Goal: Information Seeking & Learning: Compare options

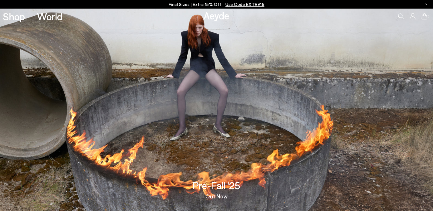
click at [220, 199] on link "Out Now" at bounding box center [216, 197] width 22 height 6
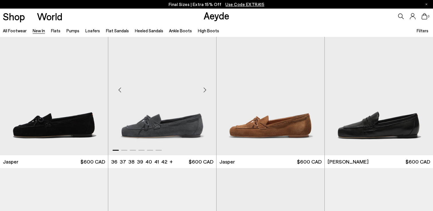
scroll to position [167, 0]
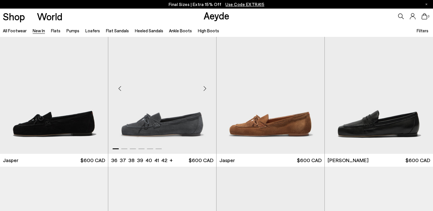
click at [205, 87] on div "Next slide" at bounding box center [204, 88] width 17 height 17
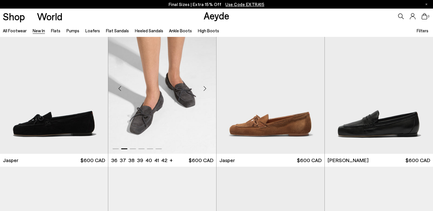
click at [205, 87] on div "Next slide" at bounding box center [204, 88] width 17 height 17
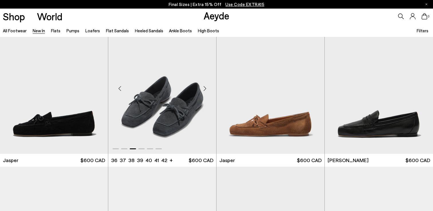
click at [205, 87] on div "Next slide" at bounding box center [204, 88] width 17 height 17
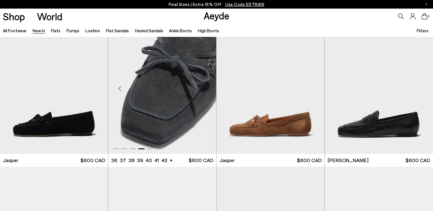
click at [205, 87] on div "Next slide" at bounding box center [204, 88] width 17 height 17
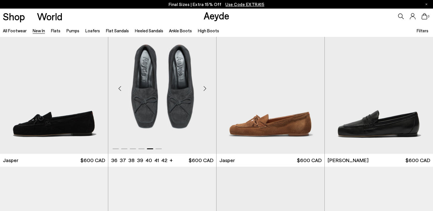
click at [205, 87] on div "Next slide" at bounding box center [204, 88] width 17 height 17
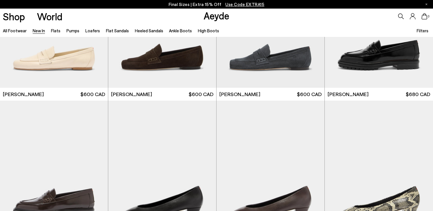
scroll to position [339, 0]
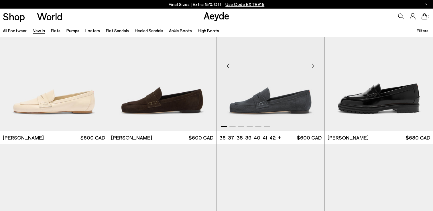
click at [231, 68] on div "Previous slide" at bounding box center [228, 65] width 17 height 17
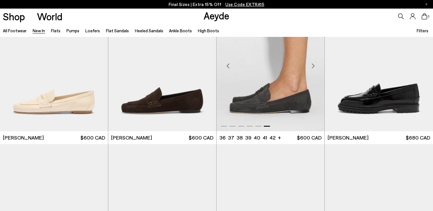
click at [231, 68] on div "Previous slide" at bounding box center [228, 65] width 17 height 17
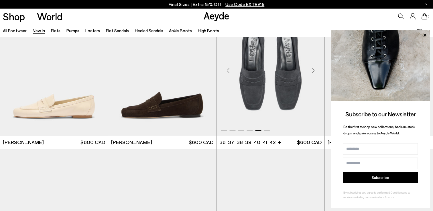
scroll to position [327, 0]
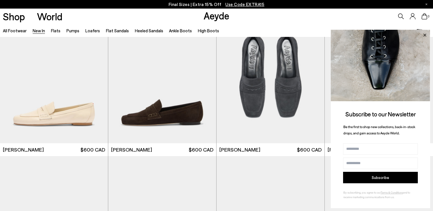
click at [425, 36] on icon at bounding box center [424, 35] width 7 height 7
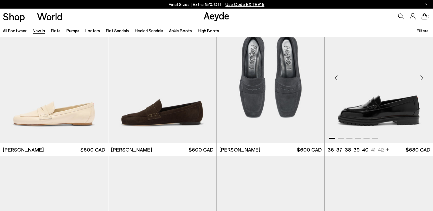
click at [421, 77] on div "Next slide" at bounding box center [421, 77] width 17 height 17
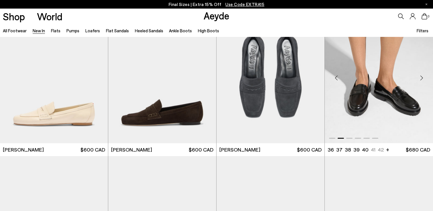
click at [421, 77] on div "Next slide" at bounding box center [421, 77] width 17 height 17
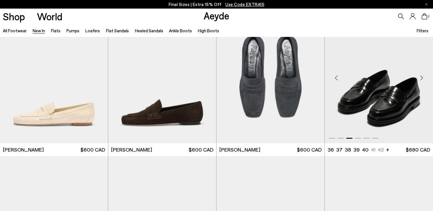
click at [421, 77] on div "Next slide" at bounding box center [421, 77] width 17 height 17
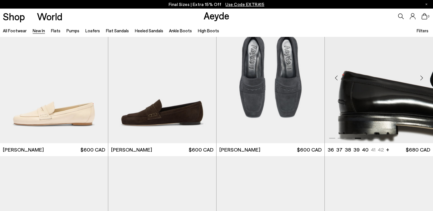
click at [421, 77] on div "Next slide" at bounding box center [421, 77] width 17 height 17
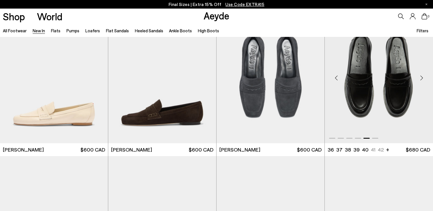
click at [421, 77] on div "Next slide" at bounding box center [421, 77] width 17 height 17
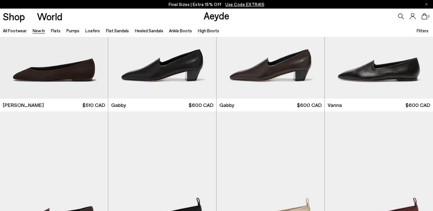
scroll to position [823, 0]
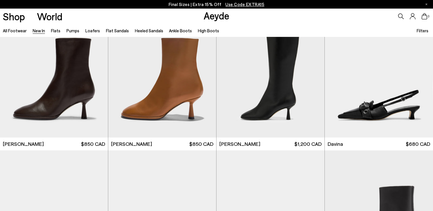
scroll to position [1650, 0]
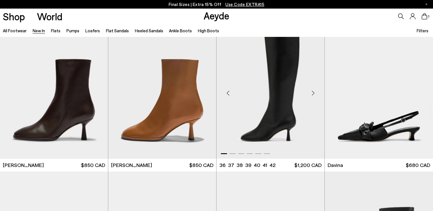
click at [314, 91] on div "Next slide" at bounding box center [313, 93] width 17 height 17
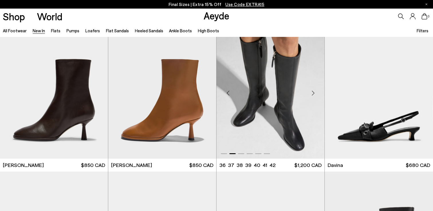
click at [314, 91] on div "Next slide" at bounding box center [313, 93] width 17 height 17
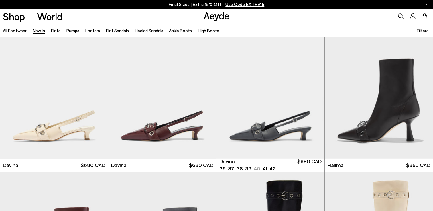
scroll to position [1808, 0]
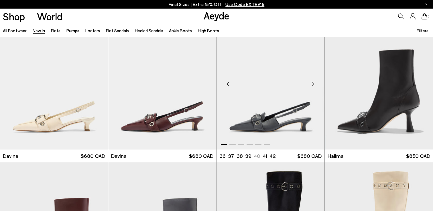
click at [313, 83] on div "Next slide" at bounding box center [313, 84] width 17 height 17
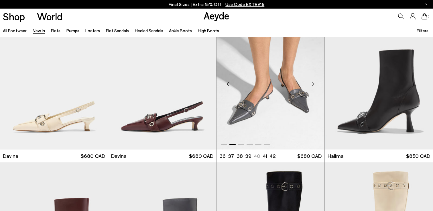
click at [313, 83] on div "Next slide" at bounding box center [313, 84] width 17 height 17
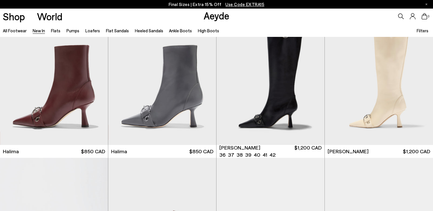
scroll to position [1954, 0]
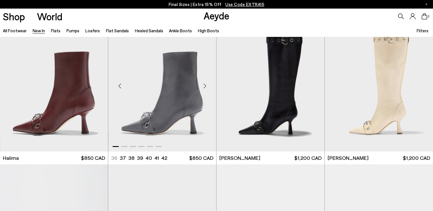
click at [207, 86] on div "Next slide" at bounding box center [204, 86] width 17 height 17
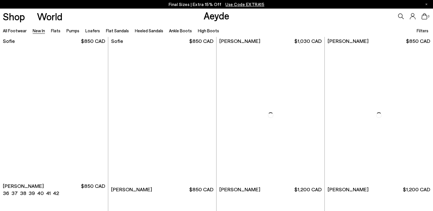
scroll to position [4746, 0]
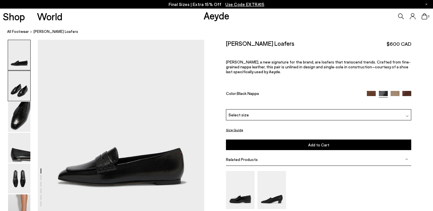
click at [18, 91] on img at bounding box center [19, 86] width 22 height 30
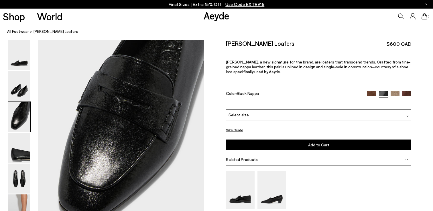
scroll to position [419, 0]
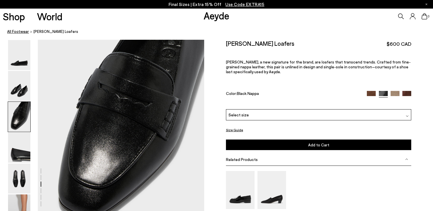
click at [15, 30] on link "All Footwear" at bounding box center [18, 32] width 22 height 6
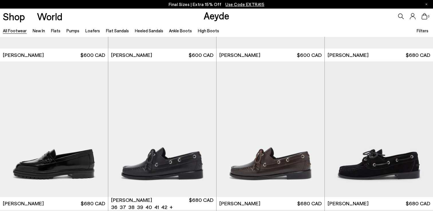
scroll to position [424, 0]
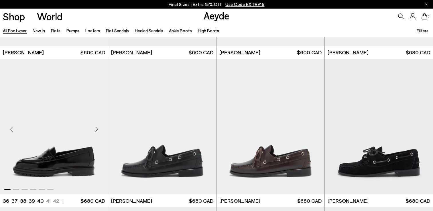
click at [75, 125] on img "1 / 6" at bounding box center [54, 127] width 108 height 136
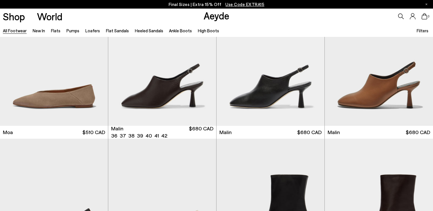
scroll to position [2727, 0]
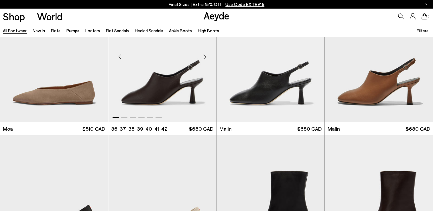
click at [205, 58] on div "Next slide" at bounding box center [204, 56] width 17 height 17
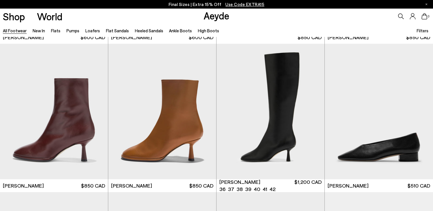
scroll to position [2975, 0]
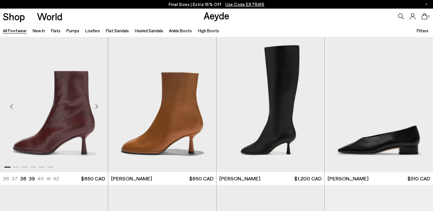
click at [96, 107] on div "Next slide" at bounding box center [96, 106] width 17 height 17
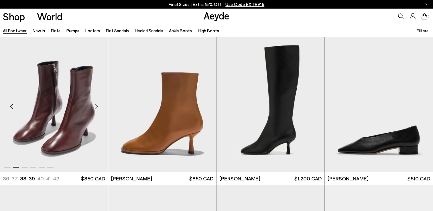
click at [11, 108] on div "Previous slide" at bounding box center [11, 106] width 17 height 17
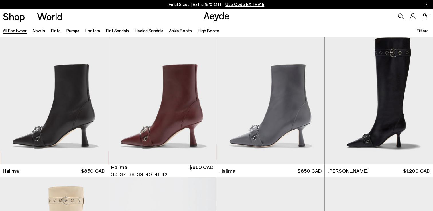
scroll to position [3703, 0]
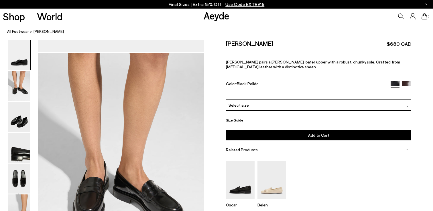
scroll to position [240, 0]
